Goal: Transaction & Acquisition: Purchase product/service

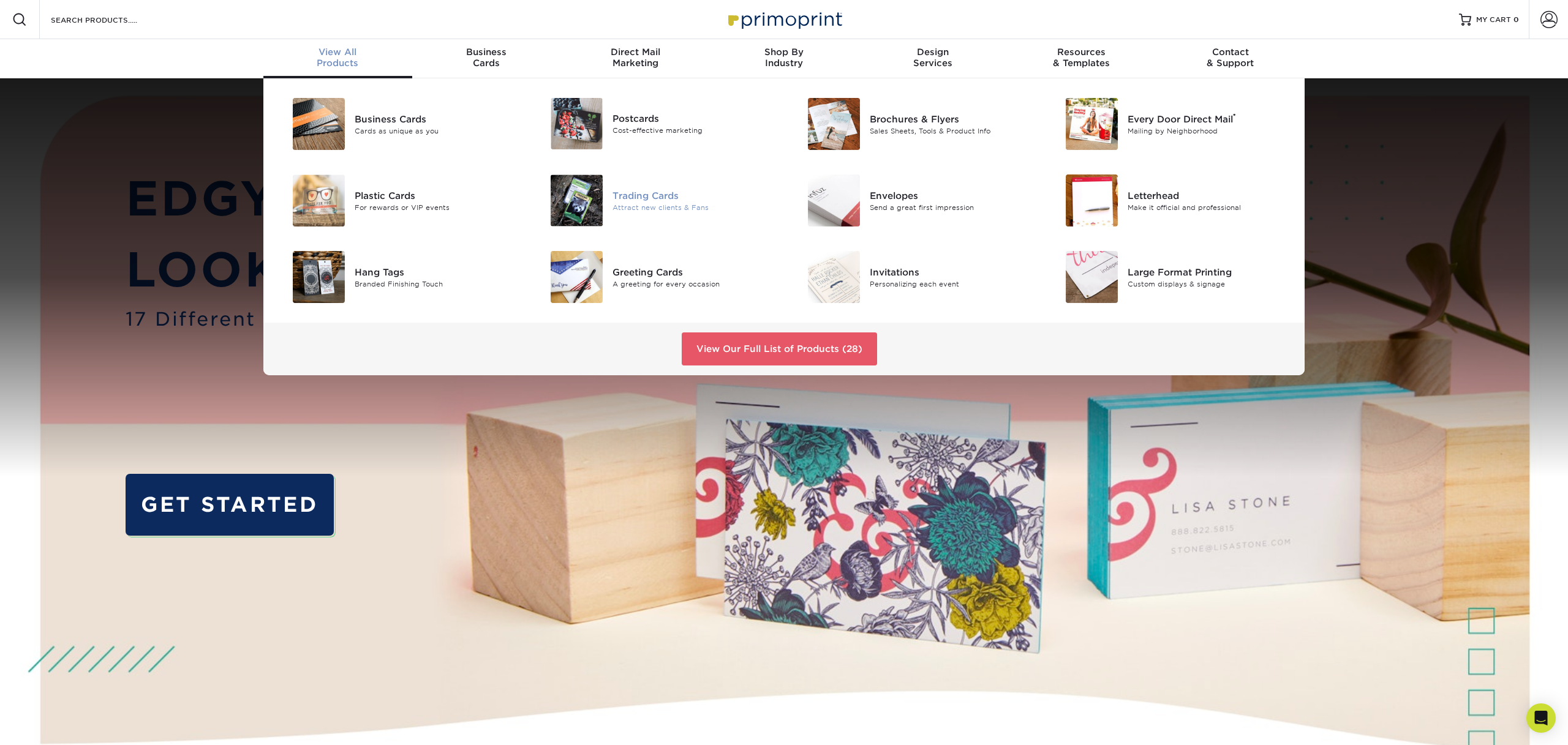
click at [629, 195] on div "Trading Cards" at bounding box center [694, 195] width 163 height 13
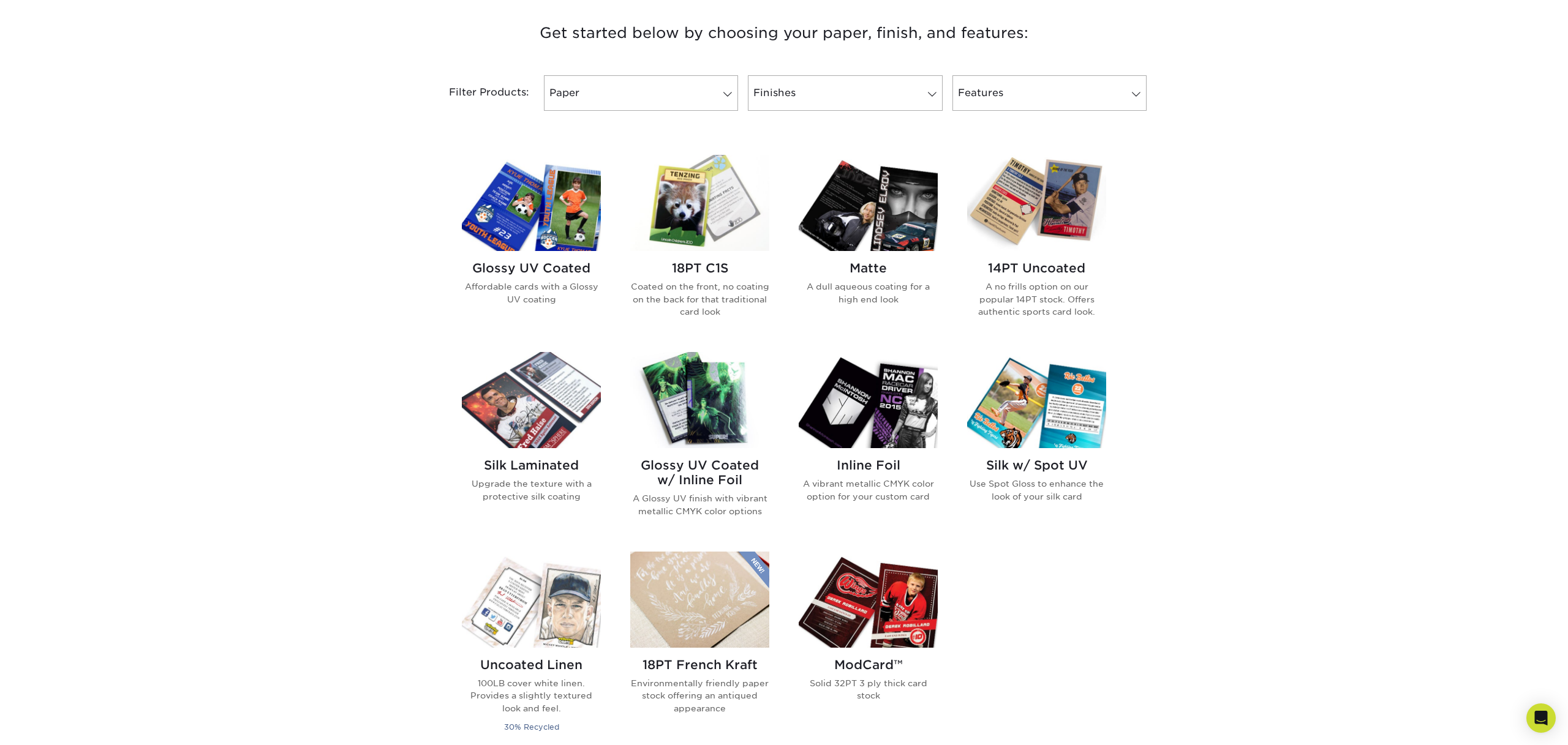
scroll to position [472, 0]
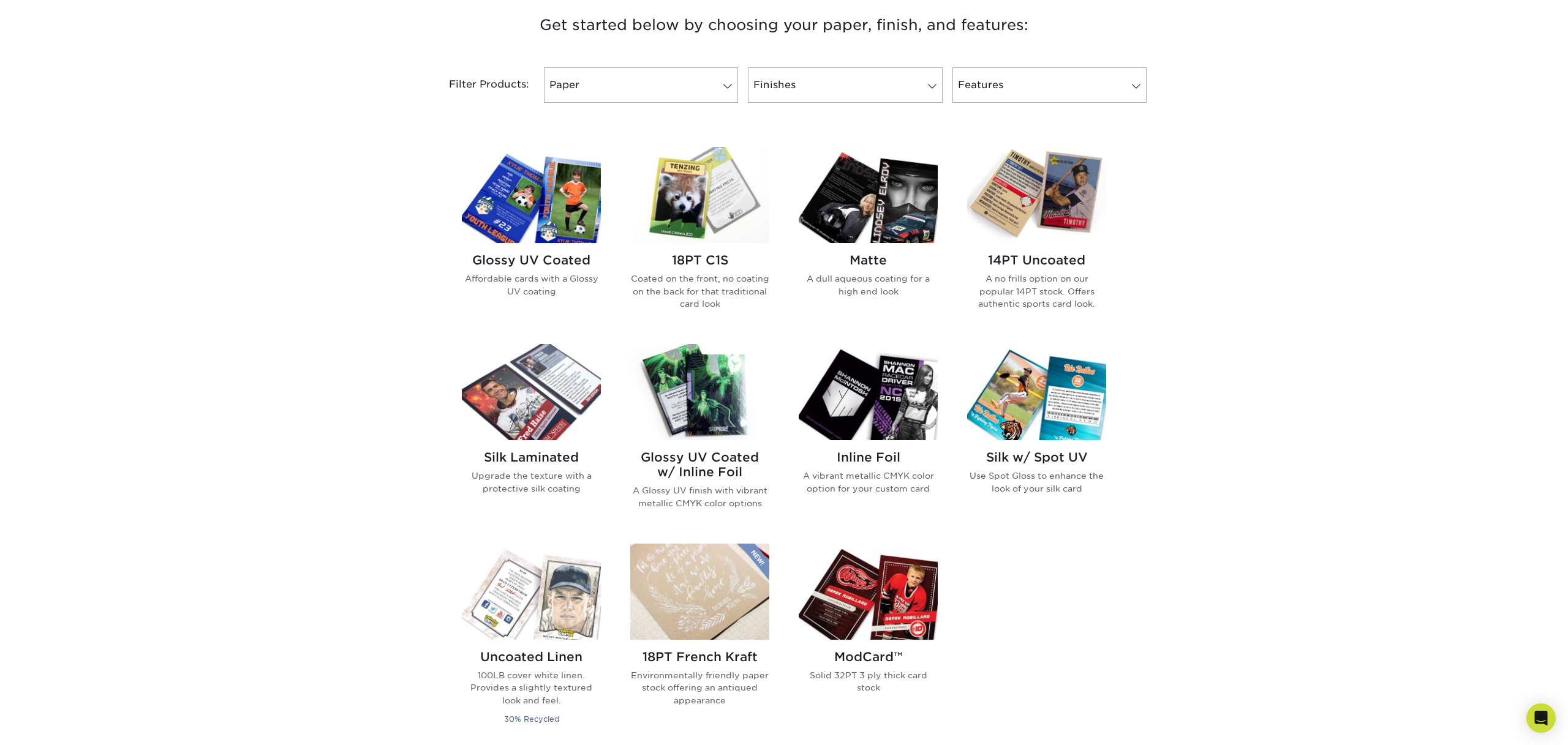
click at [871, 213] on img at bounding box center [868, 195] width 139 height 96
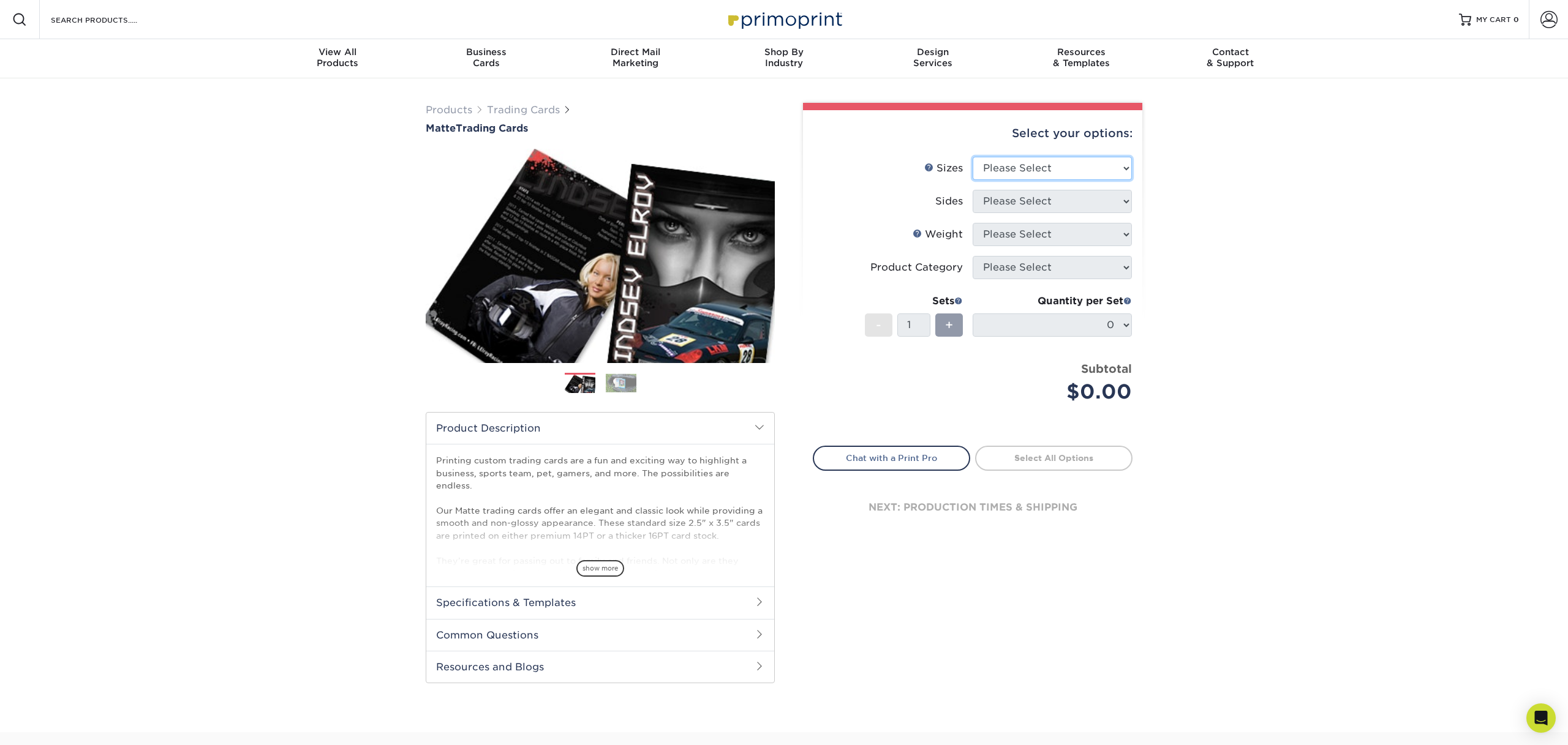
click at [1126, 167] on select "Please Select 2.5" x 3.5"" at bounding box center [1052, 168] width 159 height 23
select select "2.50x3.50"
click at [1126, 198] on select "Please Select Print Both Sides Print Front Only" at bounding box center [1052, 201] width 159 height 23
select select "13abbda7-1d64-4f25-8bb2-c179b224825d"
click at [1125, 233] on select "Please Select 16PT 14PT" at bounding box center [1052, 234] width 159 height 23
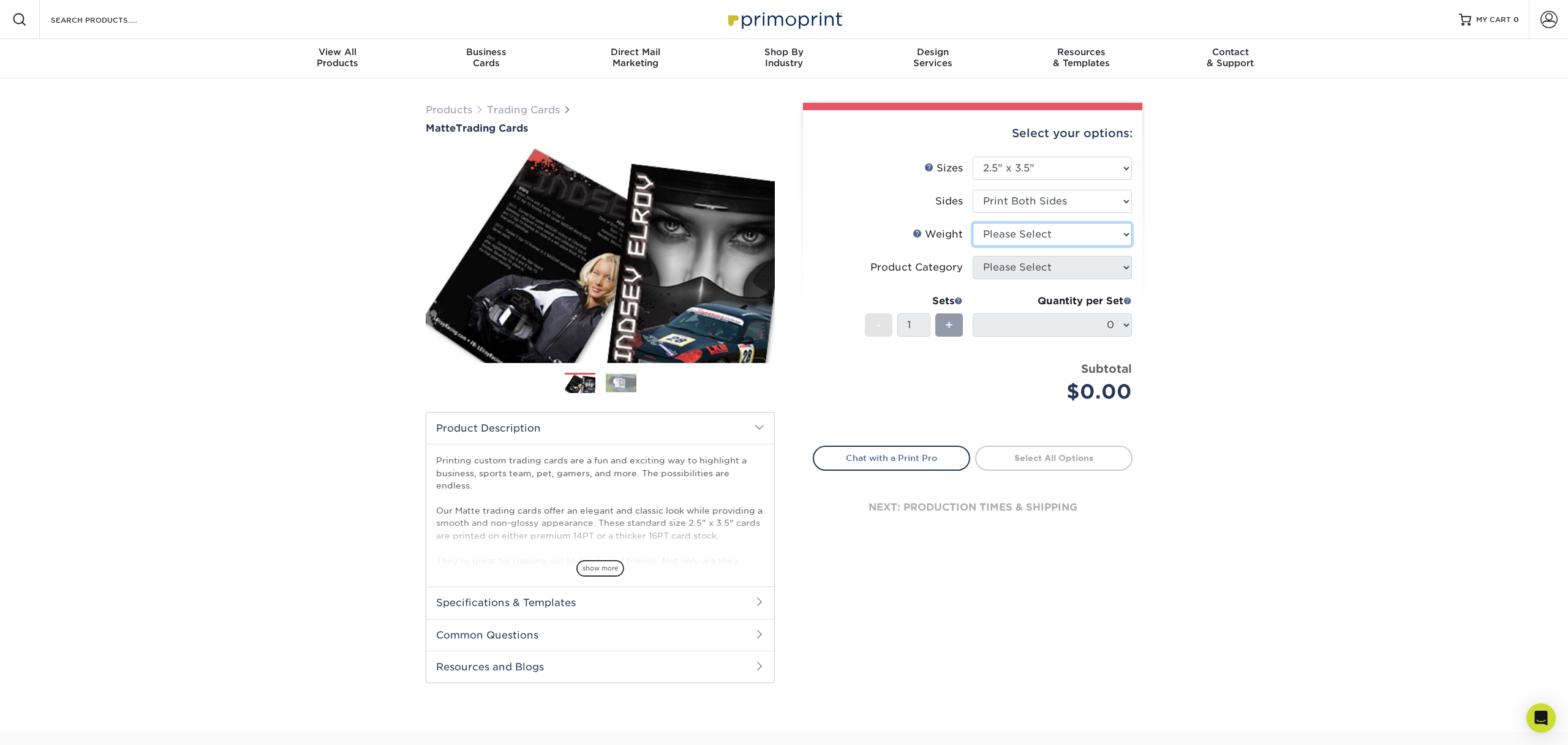
select select "16PT"
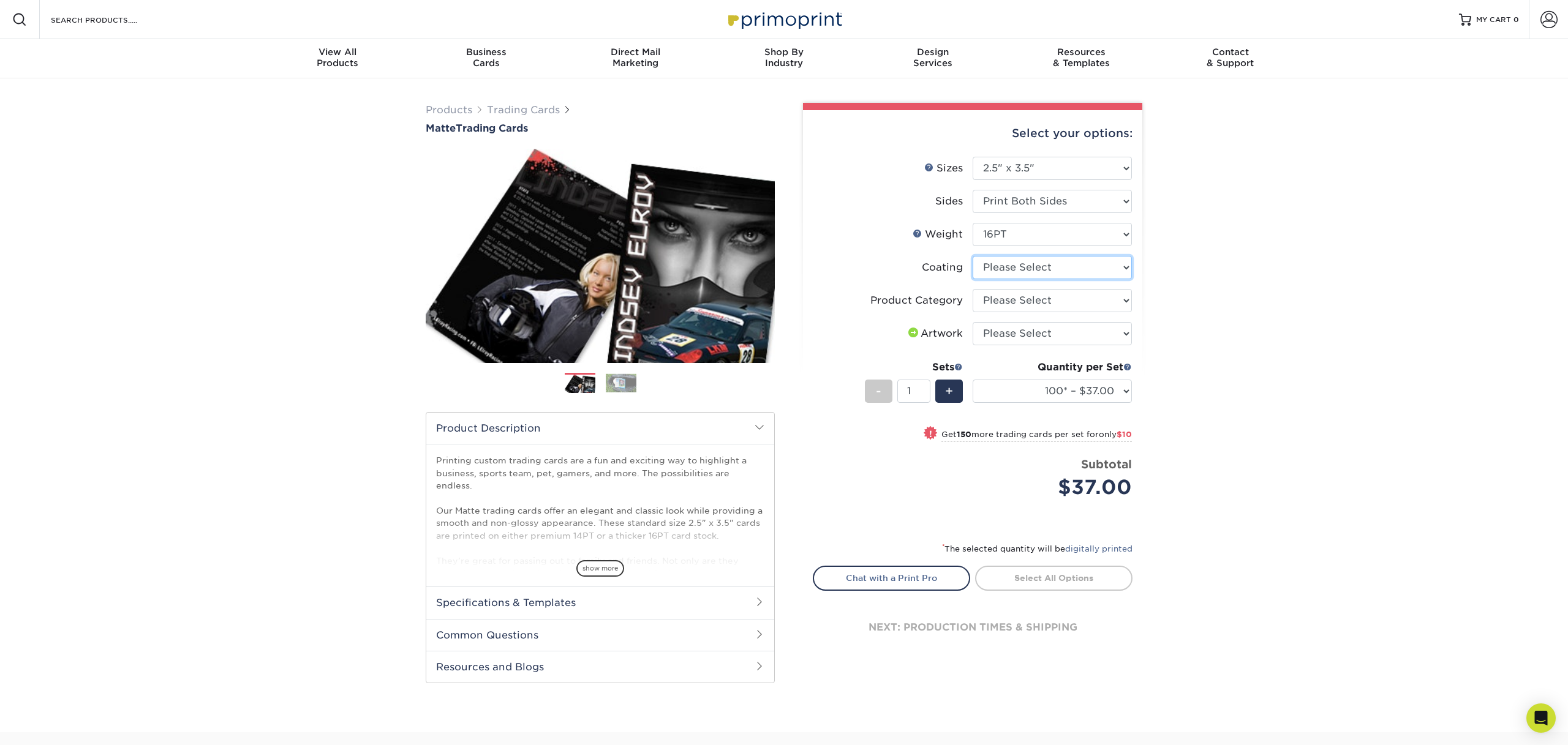
click at [1124, 265] on select at bounding box center [1052, 267] width 159 height 23
select select "121bb7b5-3b4d-429f-bd8d-bbf80e953313"
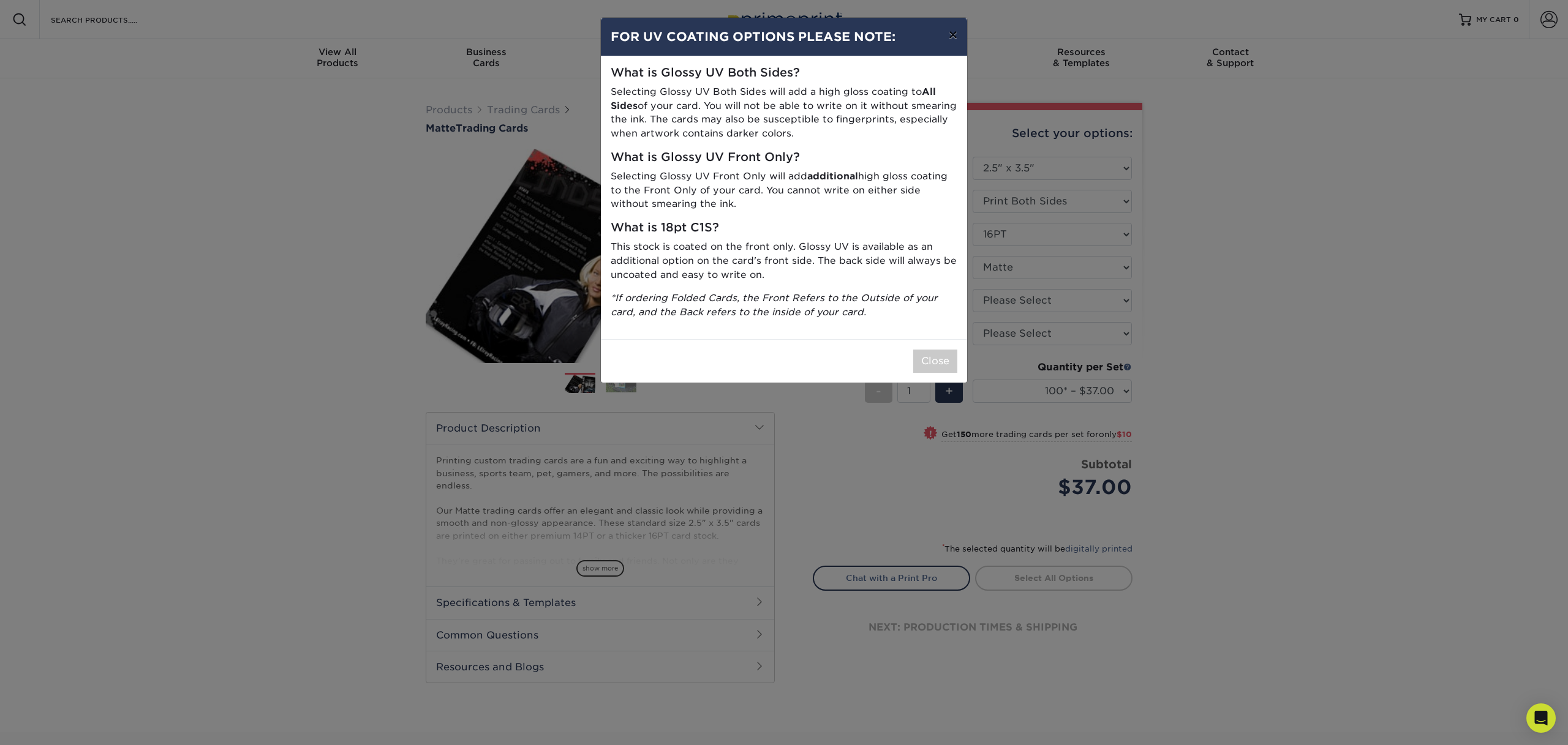
click at [954, 37] on button "×" at bounding box center [953, 35] width 28 height 34
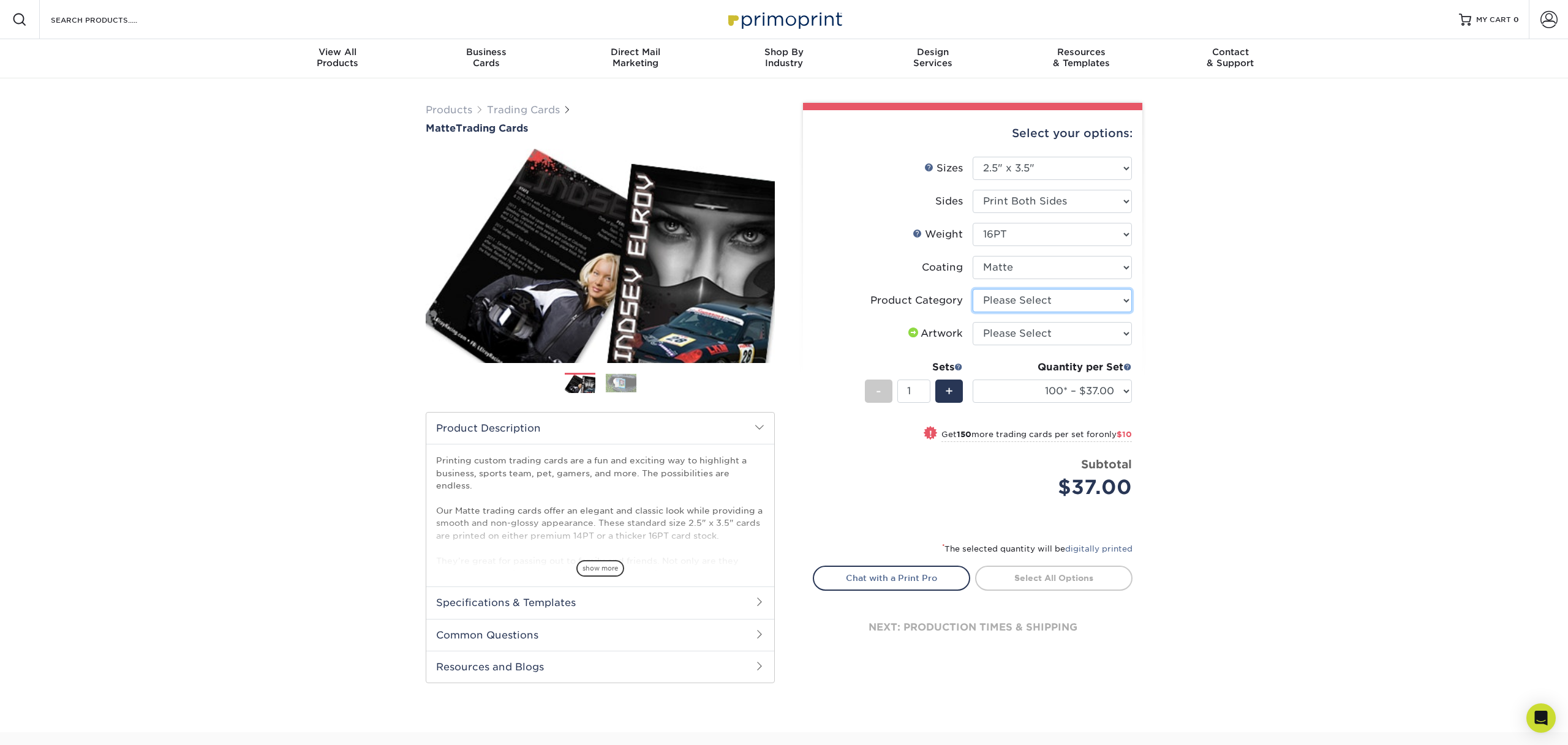
click at [1127, 299] on select "Please Select Trading Cards" at bounding box center [1052, 300] width 159 height 23
select select "c2f9bce9-36c2-409d-b101-c29d9d031e18"
click at [1125, 330] on select "Please Select I will upload files I need a design - $100" at bounding box center [1052, 333] width 159 height 23
select select "upload"
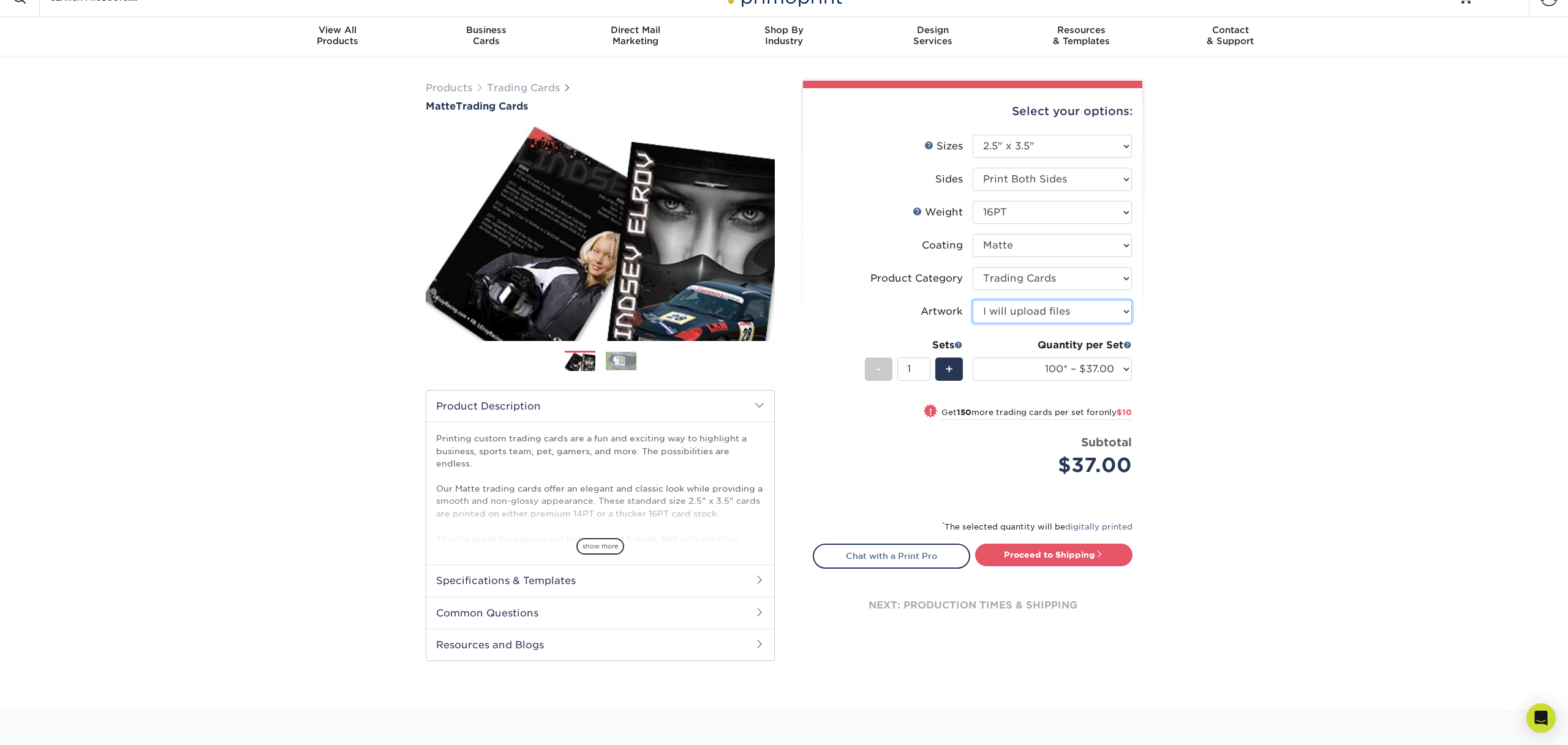
scroll to position [28, 0]
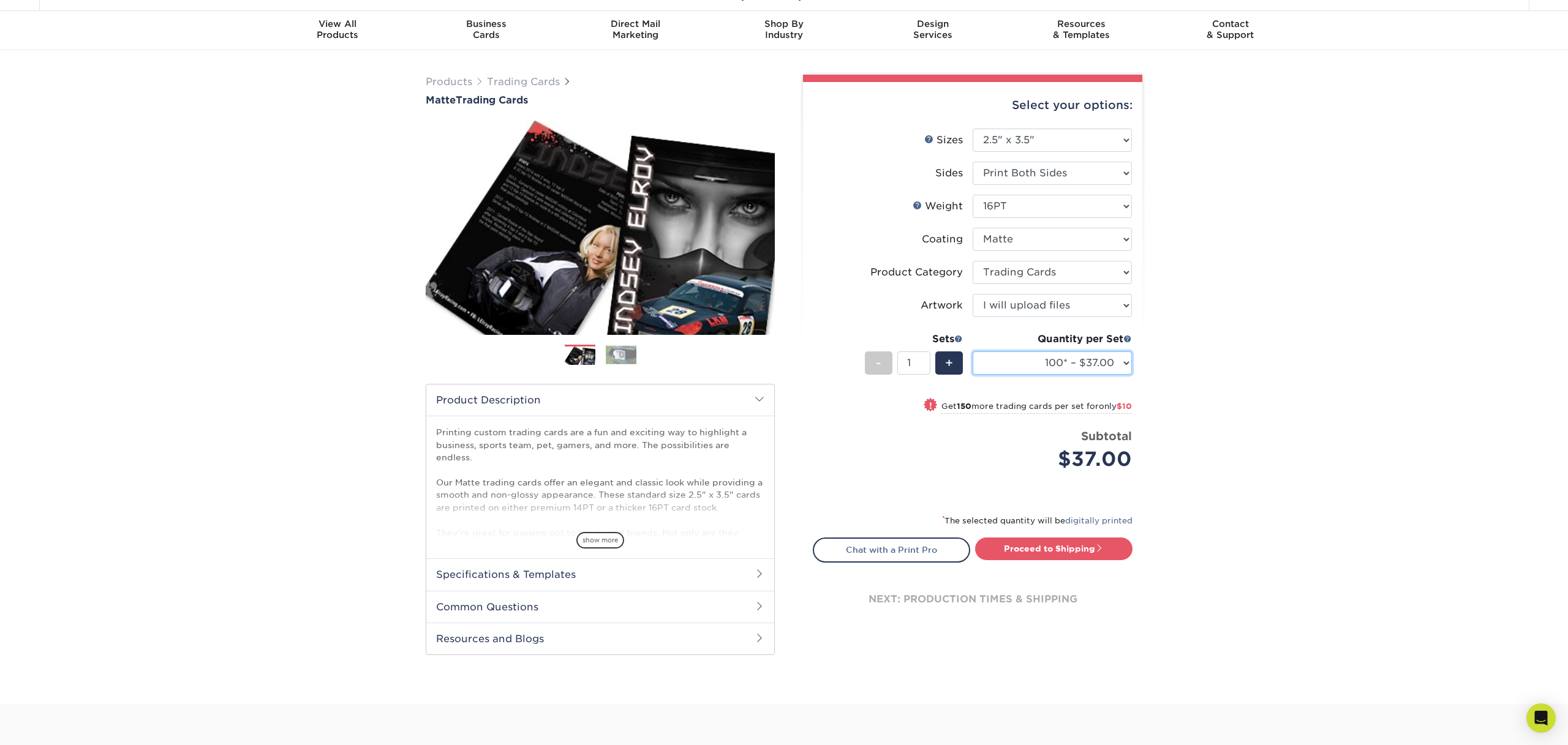
click at [1127, 363] on select "100* – $37.00 250* – $47.00 500* – $58.00 1000 – $71.00 2500 – $141.00 5000 – $…" at bounding box center [1052, 362] width 159 height 23
select select "1000 – $71.00"
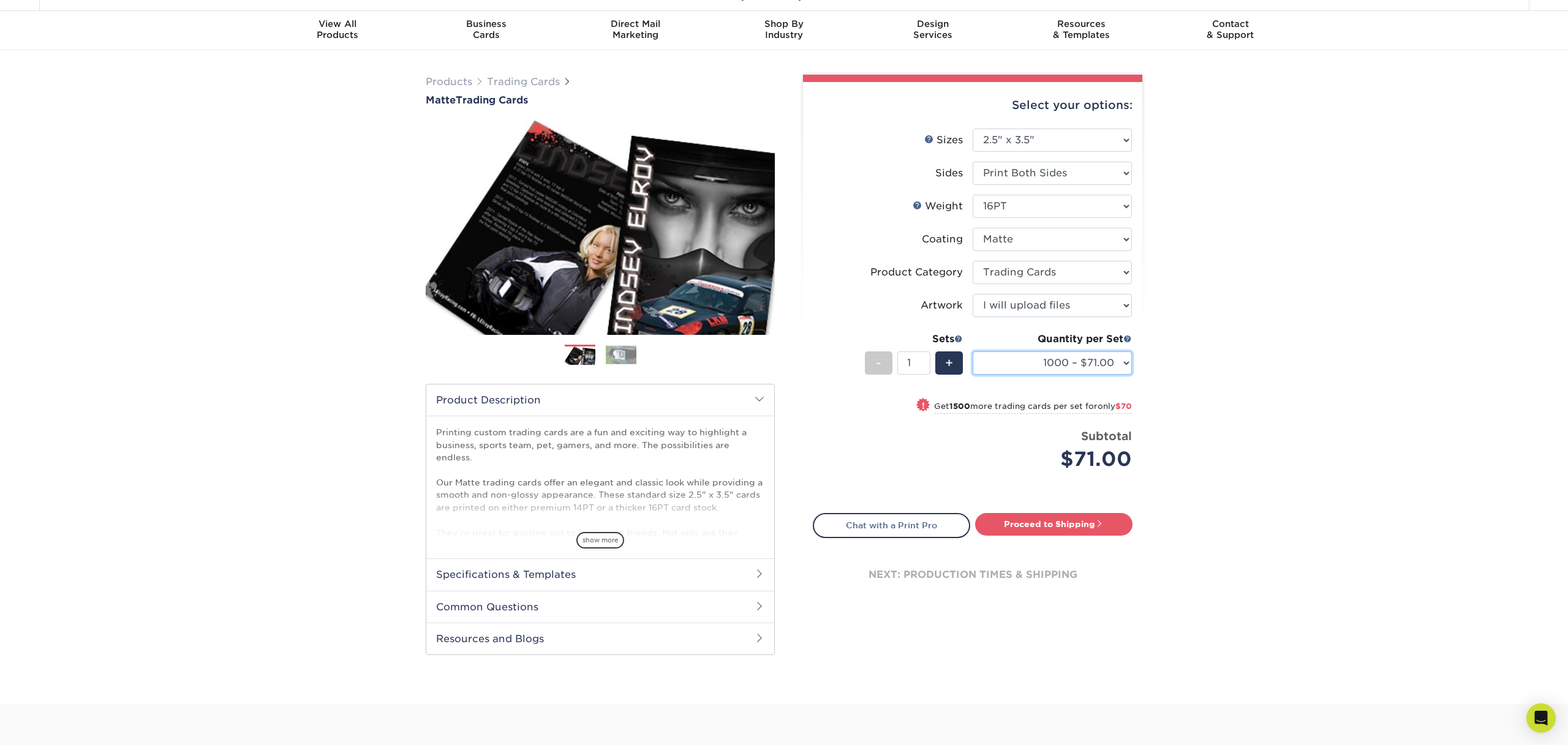
click at [1126, 361] on select "100* – $37.00 250* – $47.00 500* – $58.00 1000 – $71.00 2500 – $141.00 5000 – $…" at bounding box center [1052, 362] width 159 height 23
click at [947, 361] on span "+" at bounding box center [949, 362] width 8 height 19
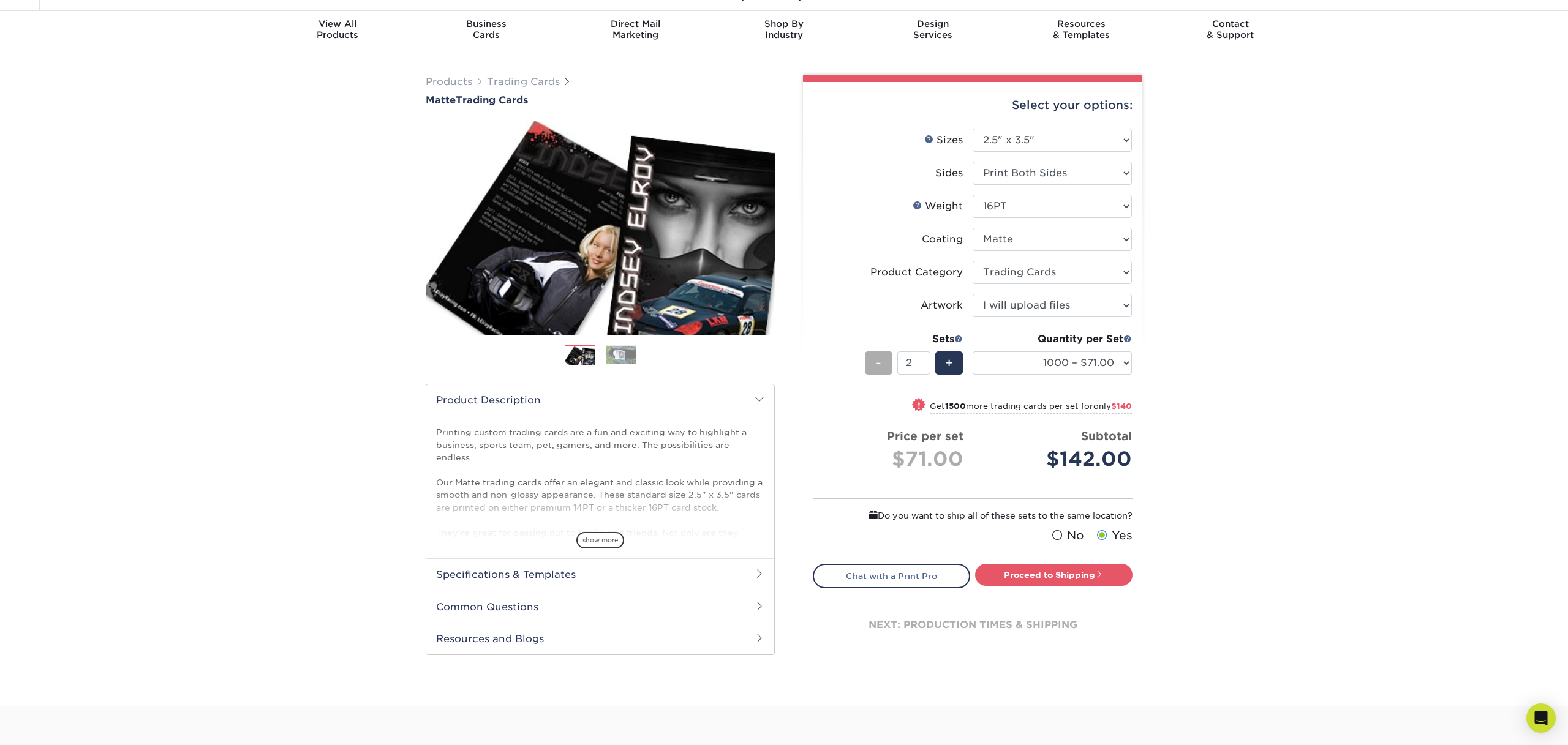
click at [873, 362] on div "-" at bounding box center [878, 362] width 28 height 23
type input "1"
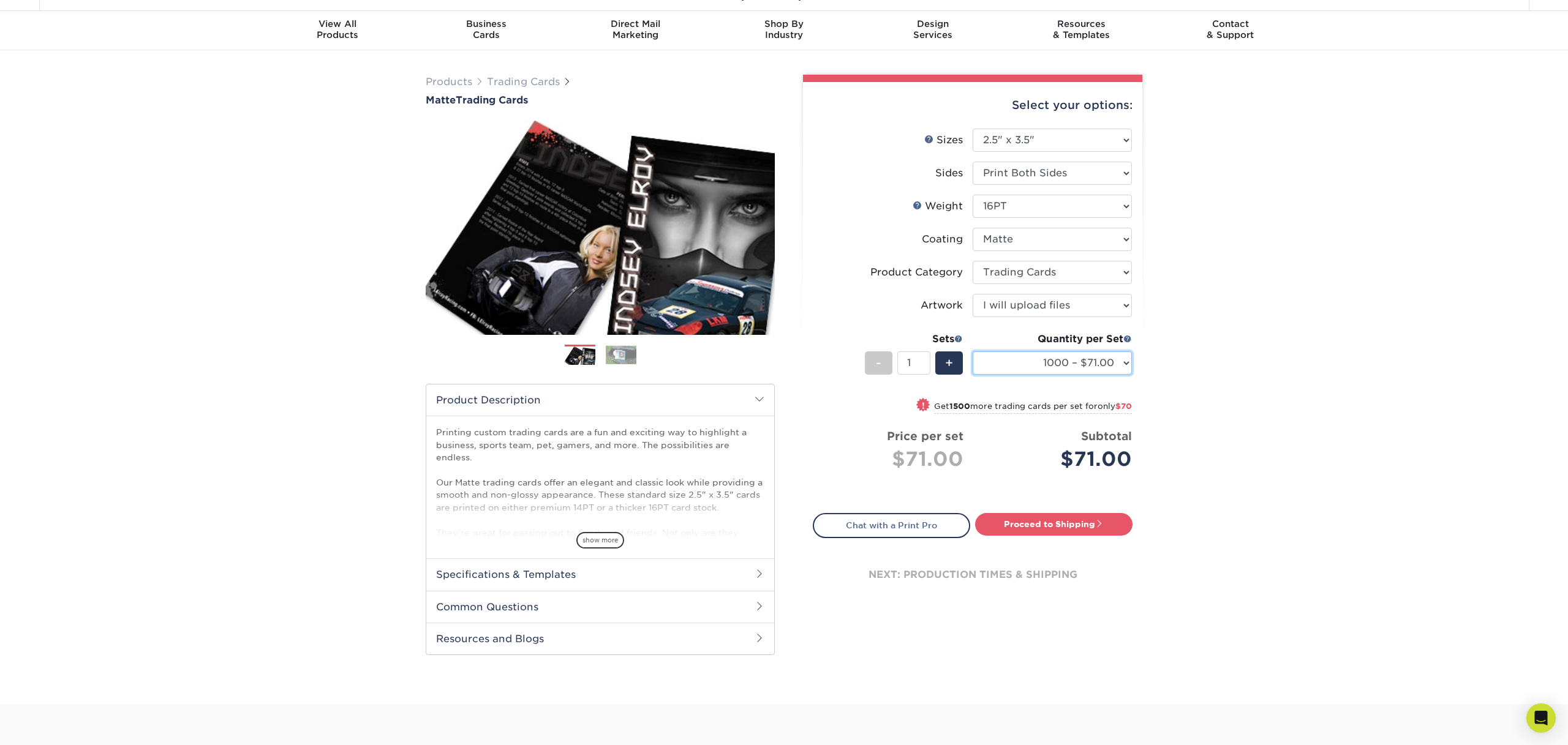
click at [1124, 361] on select "100* – $37.00 250* – $47.00 500* – $58.00 1000 – $71.00 2500 – $141.00 5000 – $…" at bounding box center [1052, 362] width 159 height 23
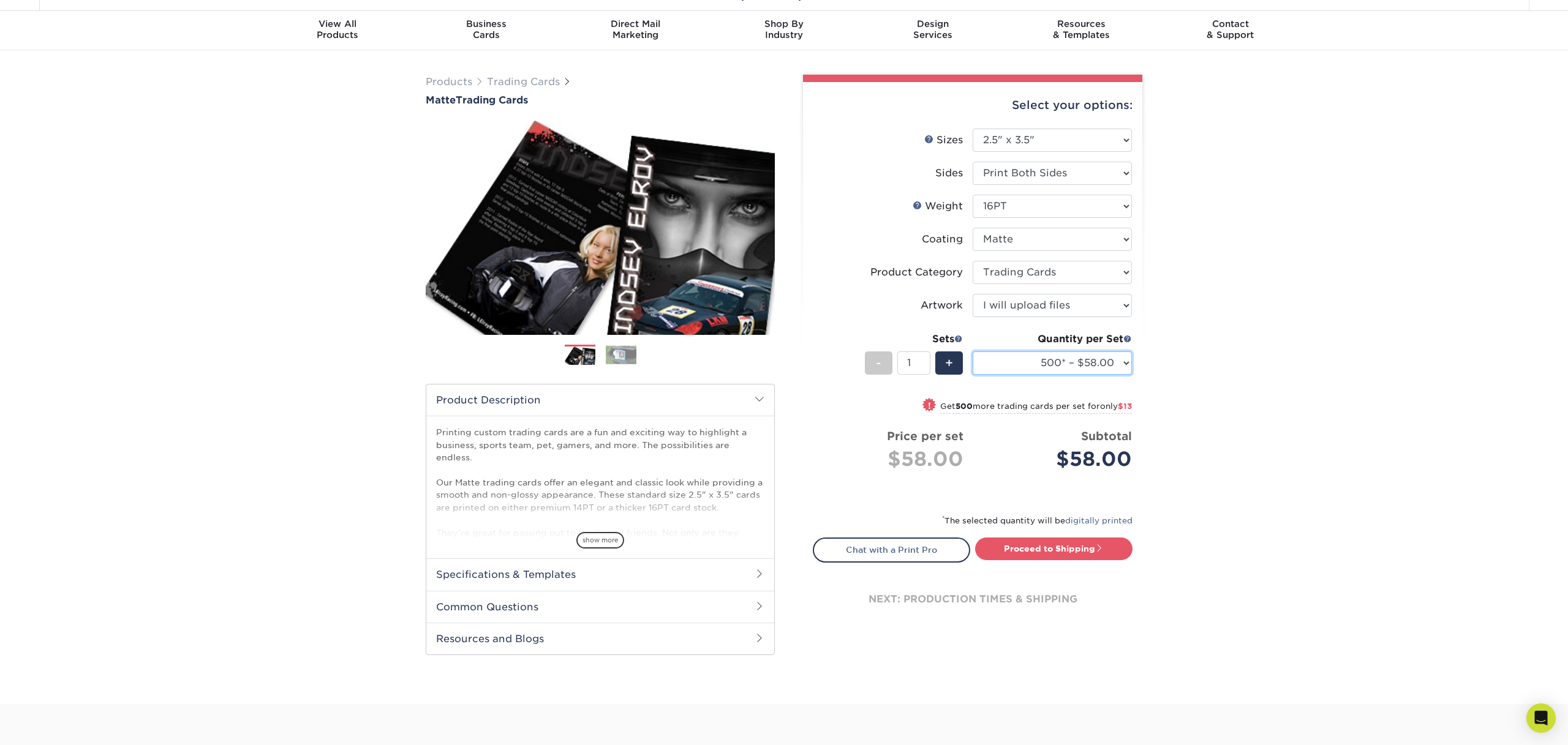
click at [1126, 358] on select "100* – $37.00 250* – $47.00 500* – $58.00 1000 – $71.00 2500 – $141.00 5000 – $…" at bounding box center [1052, 362] width 159 height 23
click at [1127, 361] on select "100* – $37.00 250* – $47.00 500* – $58.00 1000 – $71.00 2500 – $141.00 5000 – $…" at bounding box center [1052, 362] width 159 height 23
select select "1000 – $71.00"
